Goal: Transaction & Acquisition: Book appointment/travel/reservation

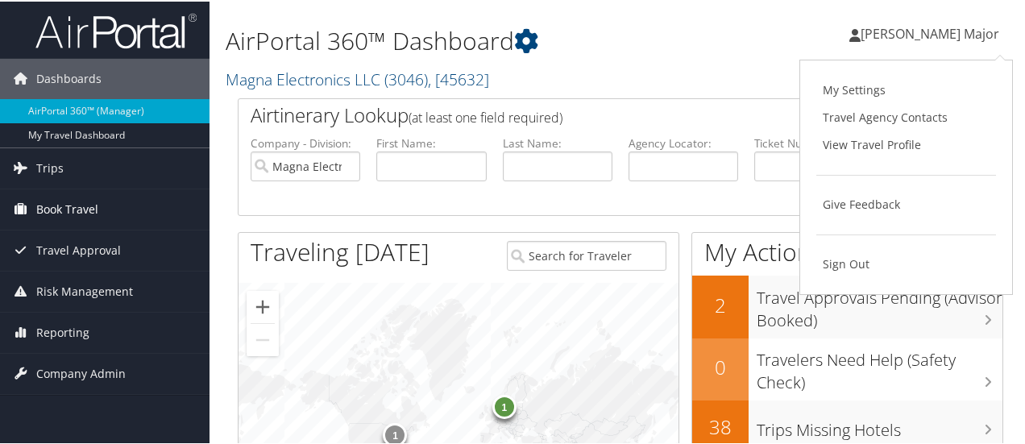
click at [77, 208] on span "Book Travel" at bounding box center [67, 208] width 62 height 40
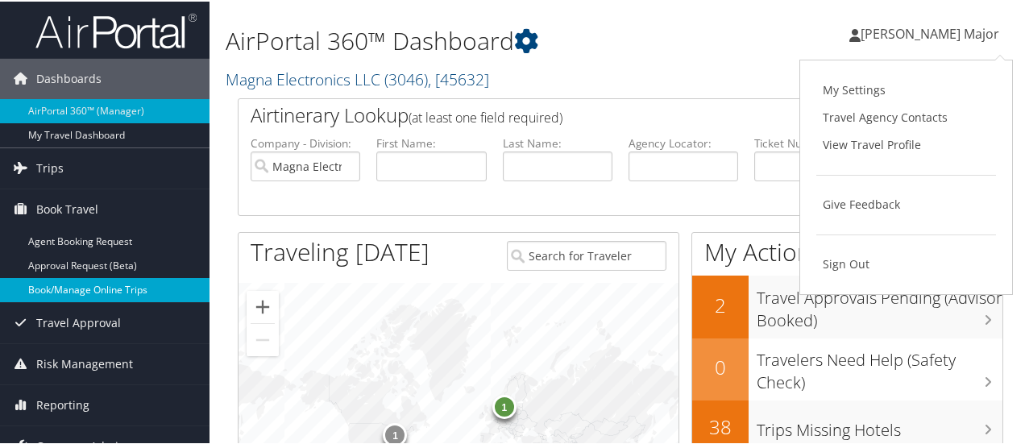
click at [76, 279] on link "Book/Manage Online Trips" at bounding box center [104, 288] width 209 height 24
